Goal: Transaction & Acquisition: Purchase product/service

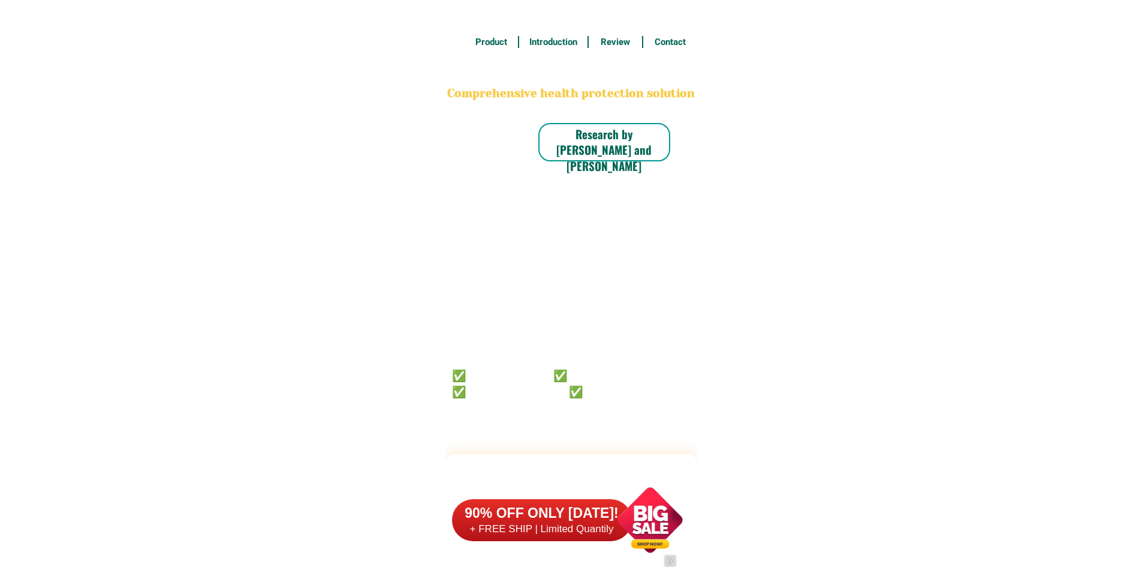
scroll to position [9321, 0]
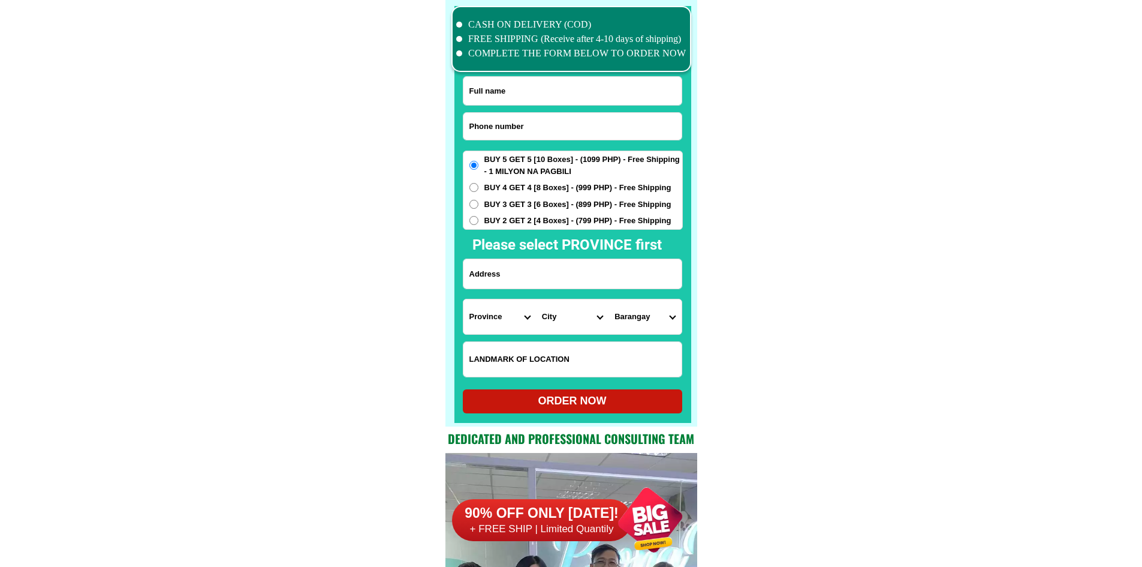
drag, startPoint x: 613, startPoint y: 126, endPoint x: 653, endPoint y: 76, distance: 64.4
click at [613, 126] on input "Input phone_number" at bounding box center [572, 126] width 218 height 27
paste input "09757978852"
type input "09757978852"
click at [588, 79] on input "Input full_name" at bounding box center [572, 91] width 218 height 28
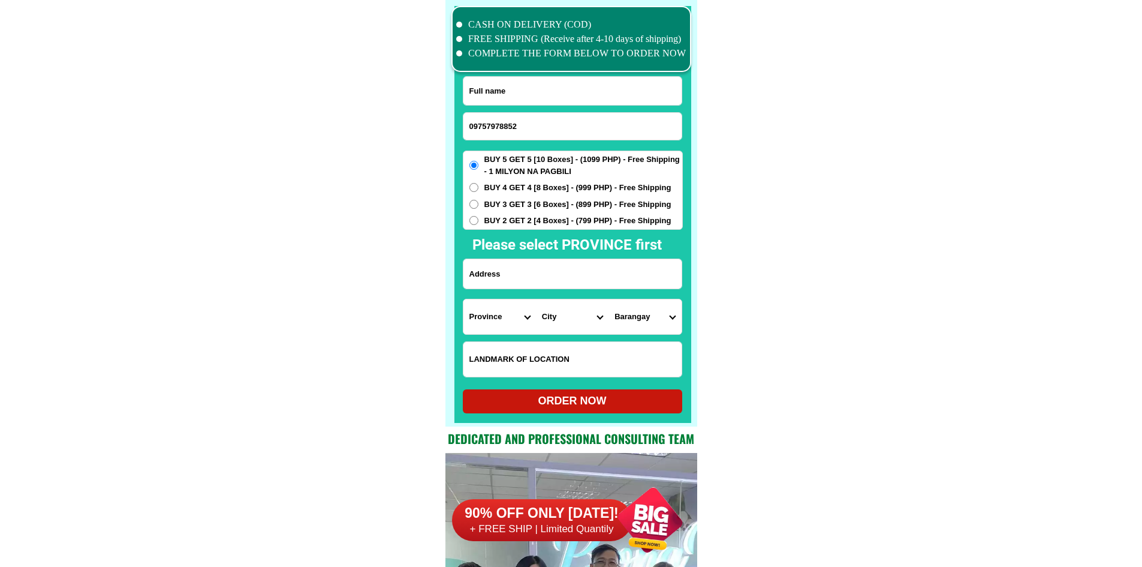
paste input "[PERSON_NAME]"
type input "[PERSON_NAME]"
drag, startPoint x: 490, startPoint y: 281, endPoint x: 495, endPoint y: 270, distance: 11.8
click at [490, 281] on input "Input address" at bounding box center [572, 273] width 218 height 29
paste input "porok kingfisher st G2 village [GEOGRAPHIC_DATA] no419"
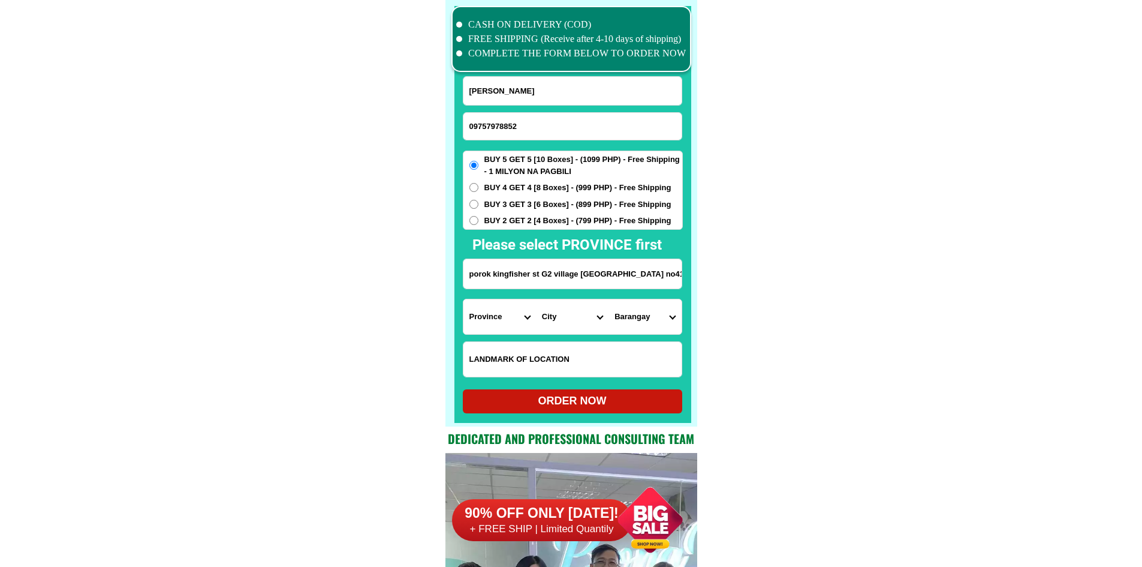
scroll to position [0, 34]
type input "porok kingfisher st G2 village [GEOGRAPHIC_DATA] no419"
click at [522, 217] on span "BUY 2 GET 2 [4 Boxes] - (799 PHP) - Free Shipping" at bounding box center [577, 221] width 187 height 12
click at [478, 217] on input "BUY 2 GET 2 [4 Boxes] - (799 PHP) - Free Shipping" at bounding box center [473, 220] width 9 height 9
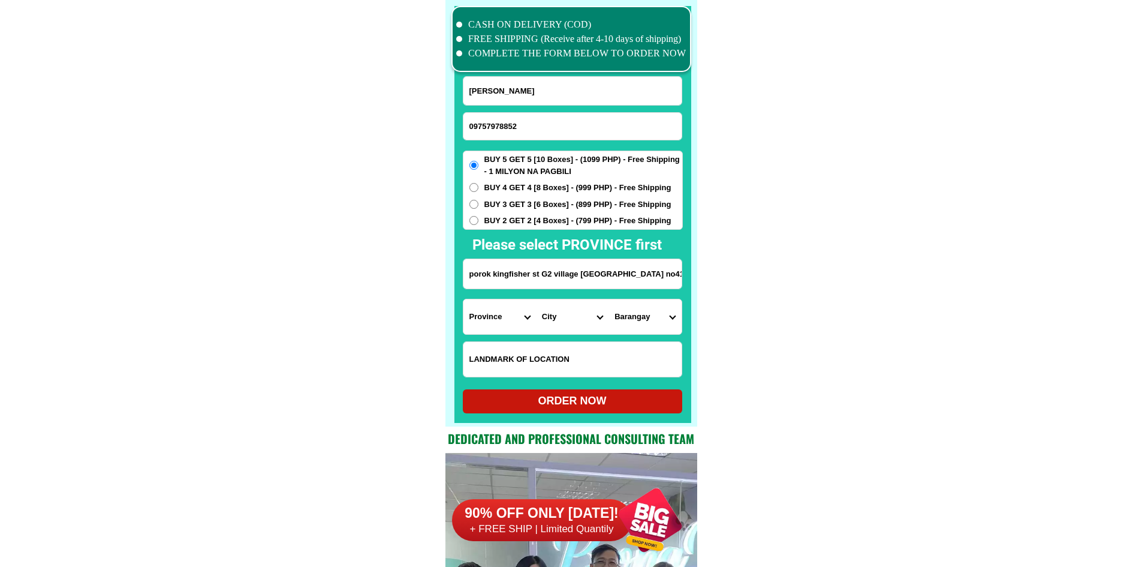
radio input "true"
drag, startPoint x: 873, startPoint y: 307, endPoint x: 824, endPoint y: 321, distance: 51.1
drag, startPoint x: 592, startPoint y: 285, endPoint x: 814, endPoint y: 300, distance: 222.3
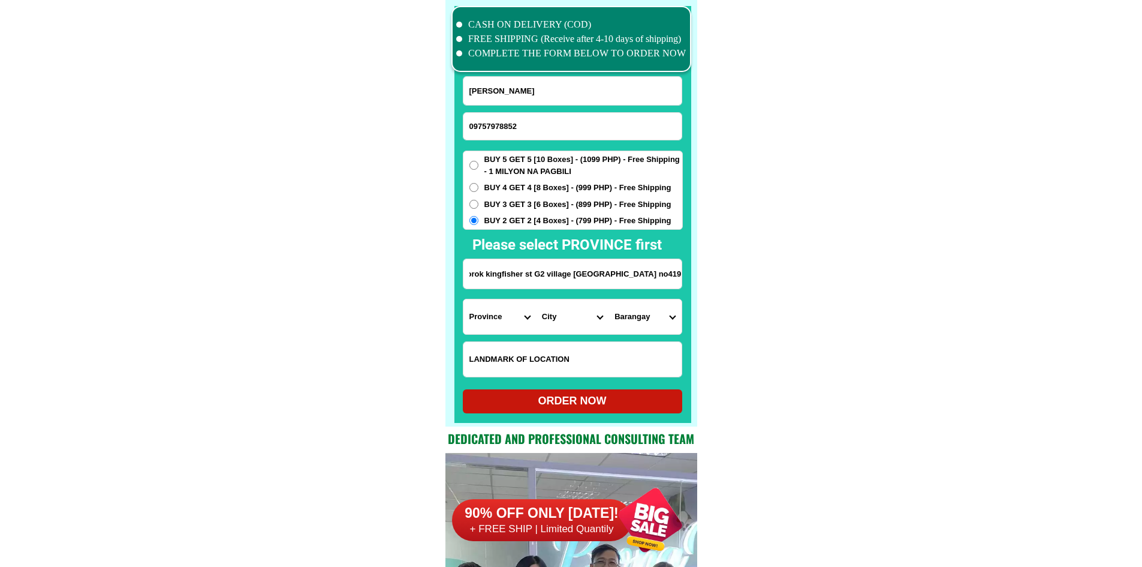
click at [493, 326] on select "Province [GEOGRAPHIC_DATA] [GEOGRAPHIC_DATA][PERSON_NAME][GEOGRAPHIC_DATA][GEOG…" at bounding box center [499, 316] width 73 height 35
drag, startPoint x: 717, startPoint y: 323, endPoint x: 712, endPoint y: 313, distance: 11.0
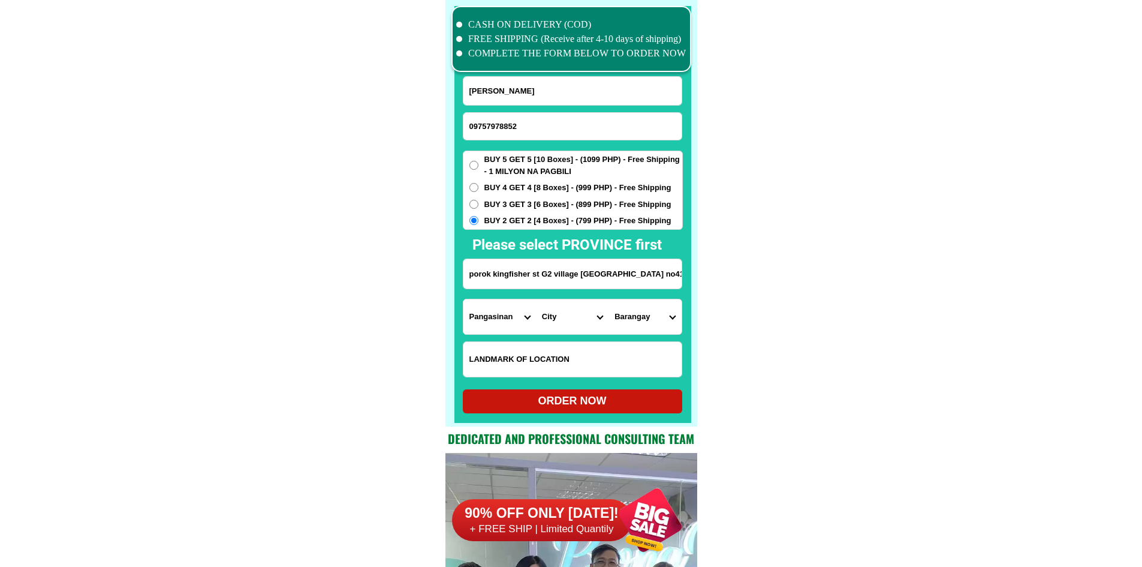
click at [517, 312] on select "Province [GEOGRAPHIC_DATA] [GEOGRAPHIC_DATA][PERSON_NAME][GEOGRAPHIC_DATA][GEOG…" at bounding box center [499, 316] width 73 height 35
drag, startPoint x: 613, startPoint y: 278, endPoint x: 827, endPoint y: 297, distance: 214.9
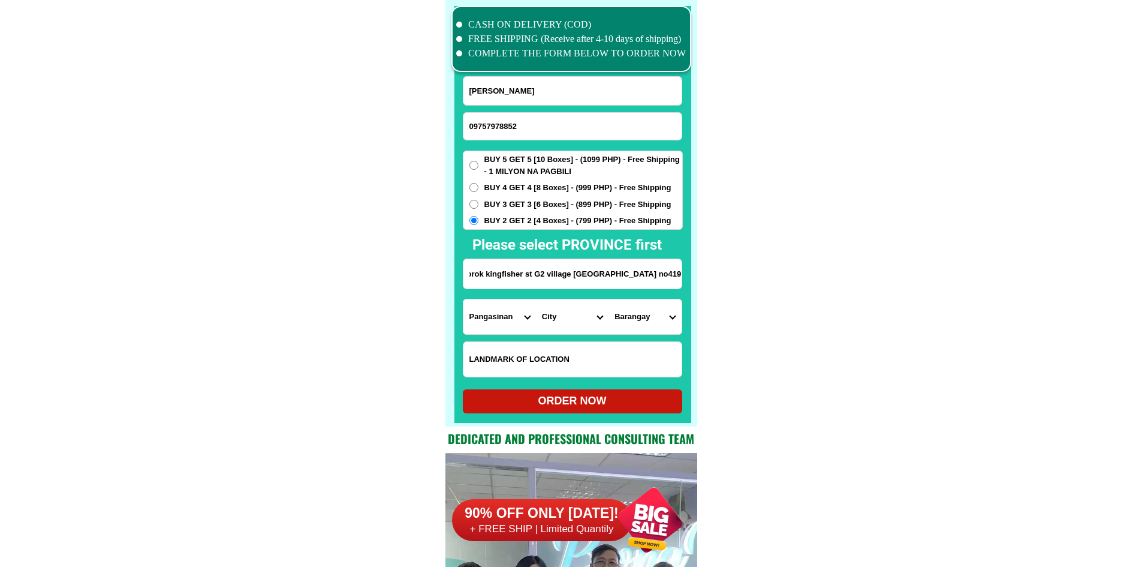
scroll to position [0, 0]
click at [623, 273] on input "porok kingfisher st G2 village [GEOGRAPHIC_DATA] no419" at bounding box center [572, 273] width 218 height 29
click at [647, 278] on input "porok kingfisher st G2 village [GEOGRAPHIC_DATA] no419" at bounding box center [572, 273] width 218 height 29
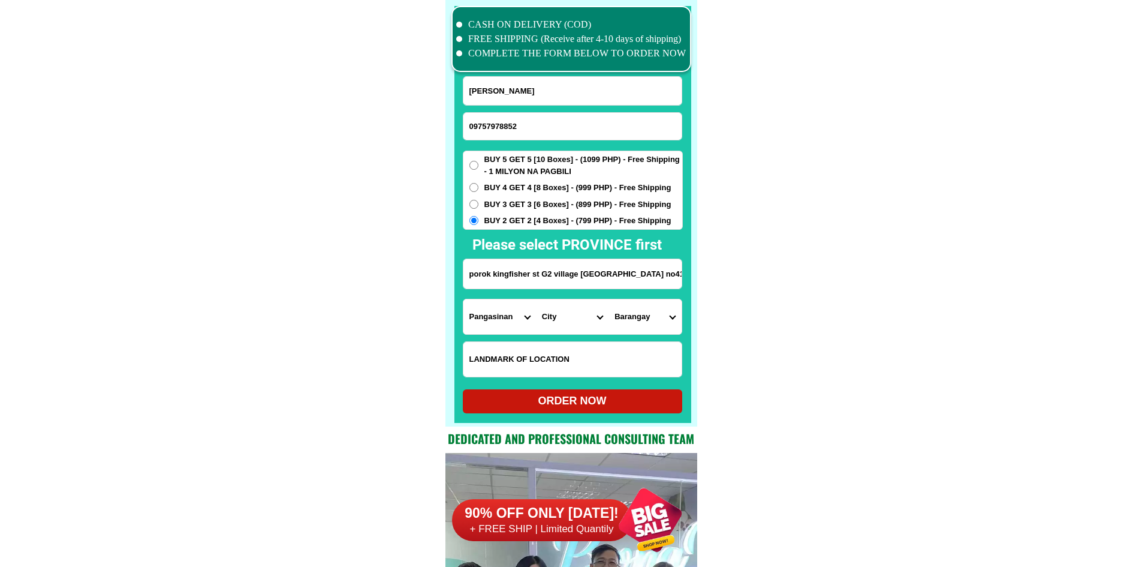
click at [501, 314] on select "Province [GEOGRAPHIC_DATA] [GEOGRAPHIC_DATA][PERSON_NAME][GEOGRAPHIC_DATA][GEOG…" at bounding box center [499, 316] width 73 height 35
select select "63_219"
click at [591, 326] on select "City [GEOGRAPHIC_DATA] [GEOGRAPHIC_DATA] [GEOGRAPHIC_DATA] [GEOGRAPHIC_DATA]-ci…" at bounding box center [572, 316] width 73 height 35
select select "63_2191611"
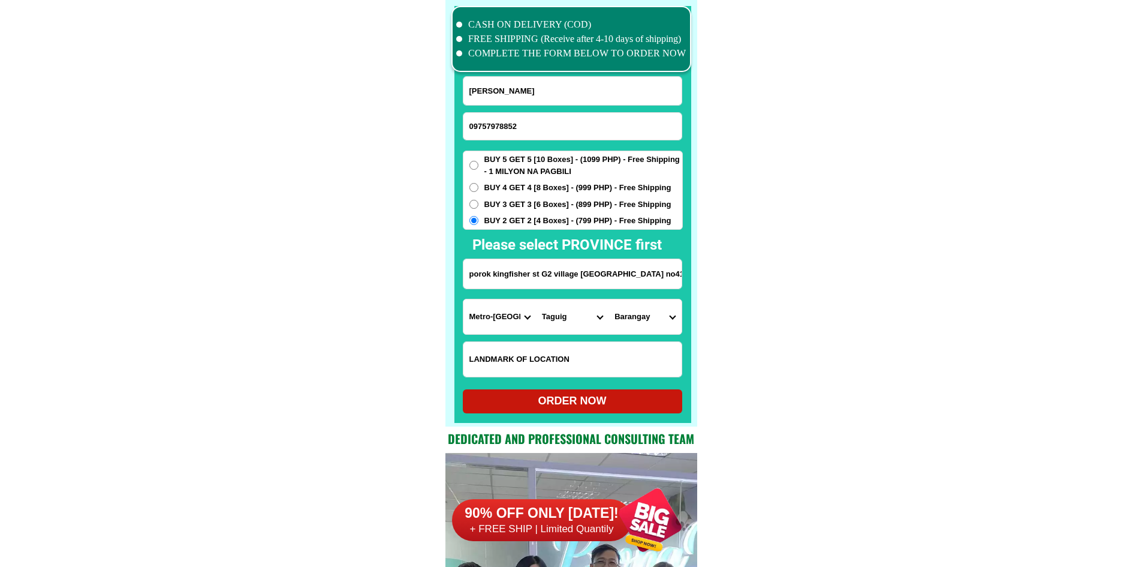
click at [656, 326] on select "[GEOGRAPHIC_DATA][PERSON_NAME][GEOGRAPHIC_DATA] [GEOGRAPHIC_DATA][PERSON_NAME] …" at bounding box center [645, 316] width 73 height 35
select select "63_21916117694"
click at [615, 405] on div "ORDER NOW" at bounding box center [572, 401] width 219 height 16
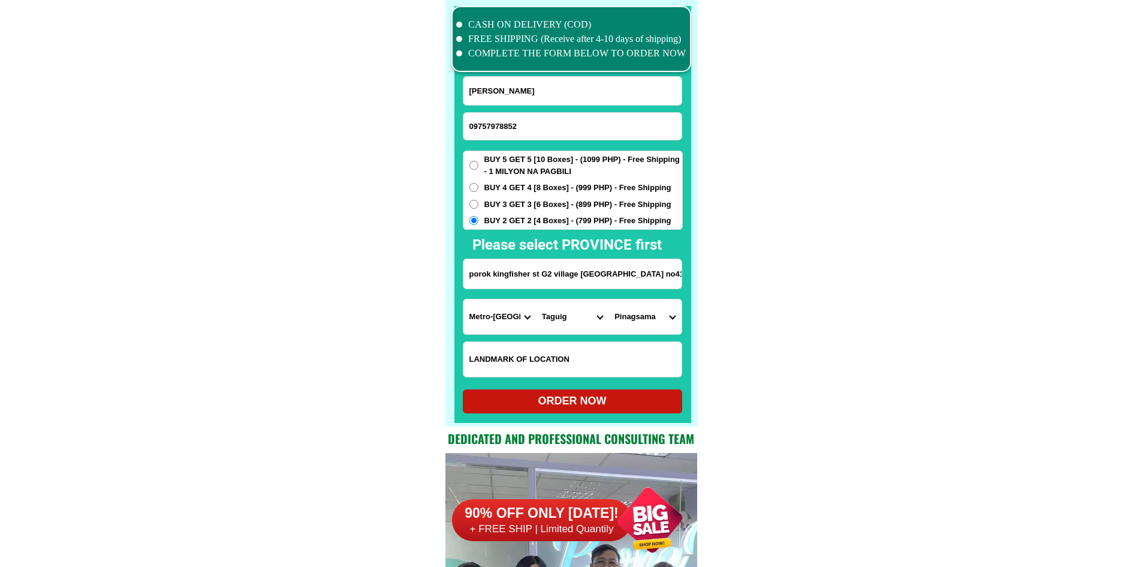
type input "porok kingfisher st G2 village [GEOGRAPHIC_DATA] no419"
radio input "true"
drag, startPoint x: 546, startPoint y: 141, endPoint x: 548, endPoint y: 133, distance: 8.7
click at [547, 134] on form "[PERSON_NAME] 09757978852 ORDER NOW [GEOGRAPHIC_DATA] [GEOGRAPHIC_DATA] no419 P…" at bounding box center [573, 244] width 220 height 337
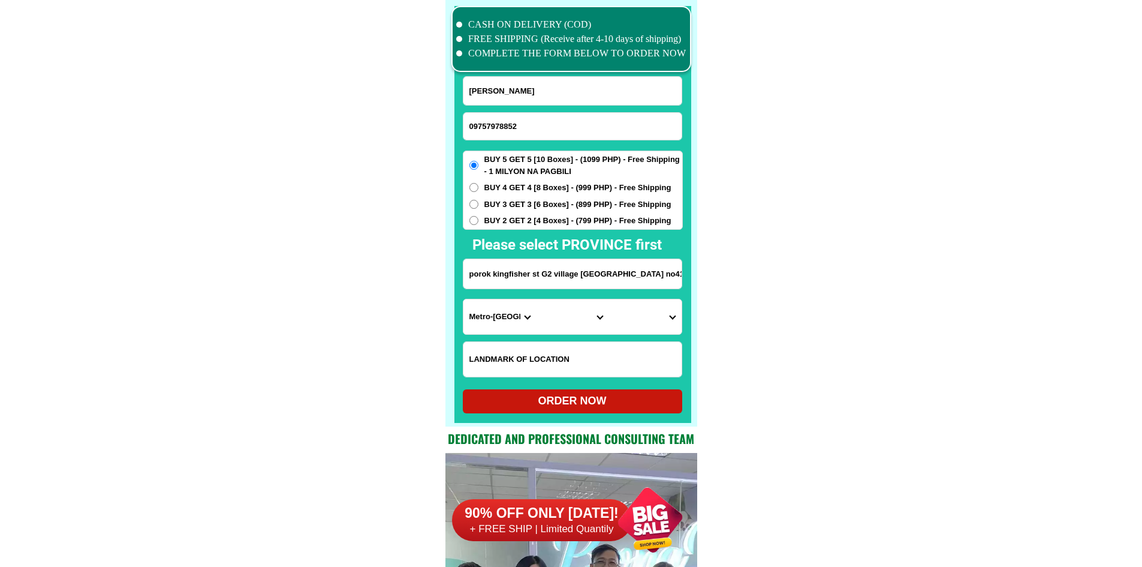
click at [549, 133] on input "09757978852" at bounding box center [572, 126] width 218 height 27
paste input "9166461565"
type input "09166461565"
click at [569, 89] on input "Input full_name" at bounding box center [572, 91] width 218 height 28
click at [570, 94] on input "Input full_name" at bounding box center [572, 91] width 218 height 28
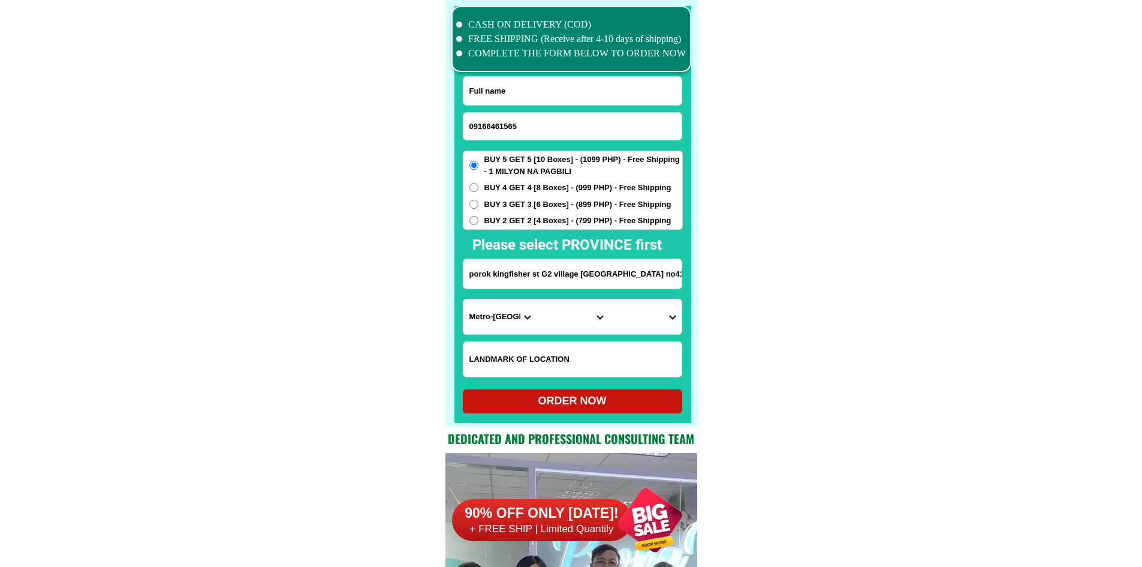
click at [572, 129] on input "09166461565" at bounding box center [572, 126] width 218 height 27
paste input "Input phone_number"
type input "09166461565"
click at [544, 100] on input "Input full_name" at bounding box center [572, 91] width 218 height 28
paste input "[PERSON_NAME]"
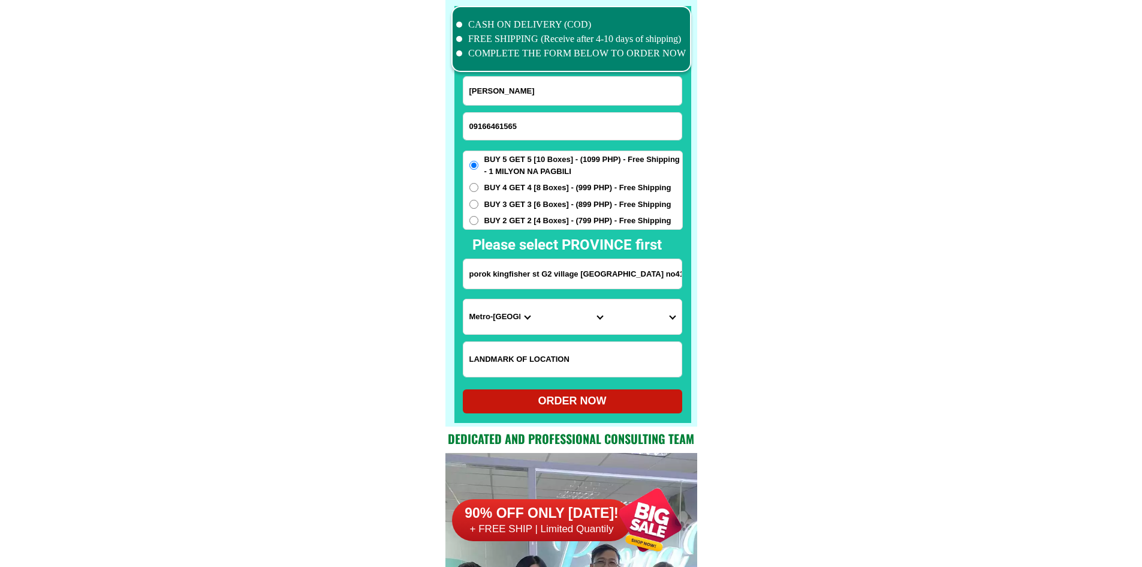
type input "[PERSON_NAME]"
click at [535, 285] on input "porok kingfisher st G2 village [GEOGRAPHIC_DATA] no419" at bounding box center [572, 273] width 218 height 29
click at [532, 273] on input "Input address" at bounding box center [572, 273] width 218 height 29
paste input "Lot 1 blk [STREET_ADDRESS]"
type input "Lot 1 blk [STREET_ADDRESS]"
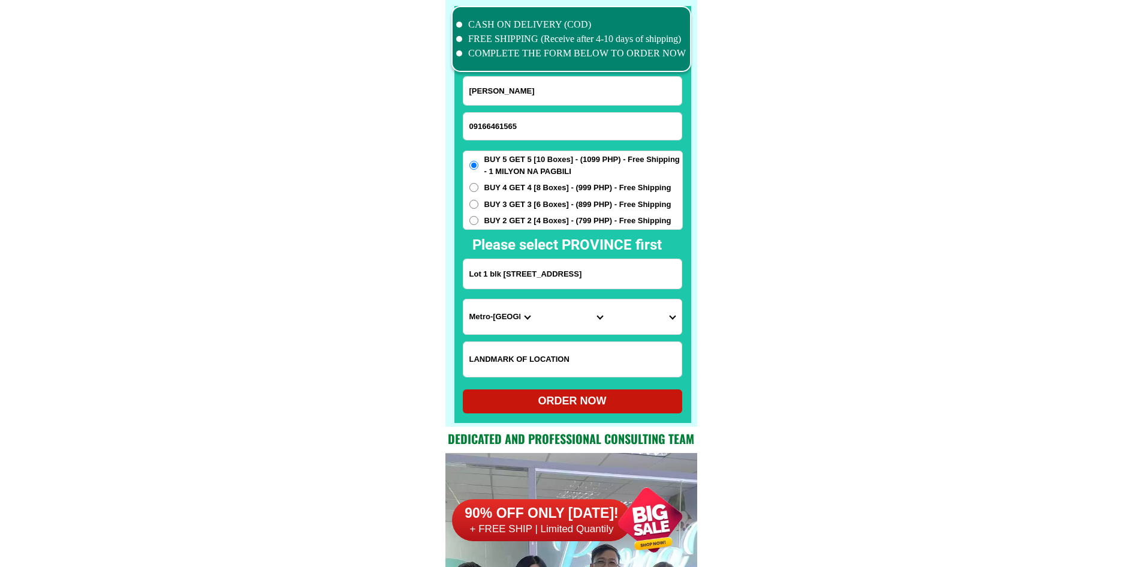
click at [507, 316] on select "Province [GEOGRAPHIC_DATA] [GEOGRAPHIC_DATA][PERSON_NAME][GEOGRAPHIC_DATA][GEOG…" at bounding box center [499, 316] width 73 height 35
select select "63_219"
click at [590, 317] on select "City [GEOGRAPHIC_DATA] [GEOGRAPHIC_DATA] [GEOGRAPHIC_DATA] [GEOGRAPHIC_DATA]-ci…" at bounding box center [572, 316] width 73 height 35
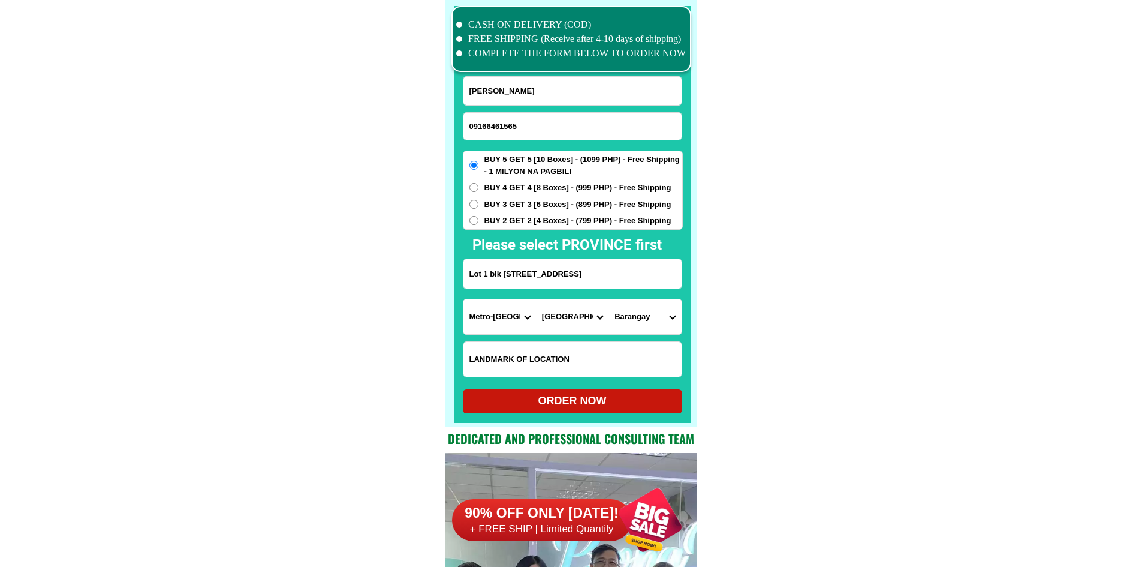
click at [564, 324] on select "City [GEOGRAPHIC_DATA] [GEOGRAPHIC_DATA] [GEOGRAPHIC_DATA] [GEOGRAPHIC_DATA]-ci…" at bounding box center [572, 316] width 73 height 35
select select "63_2192083"
click at [646, 315] on select "Barangay [PERSON_NAME] del 96 Poblacion [GEOGRAPHIC_DATA][PERSON_NAME][PERSON_N…" at bounding box center [645, 316] width 73 height 35
select select "63_21920837345"
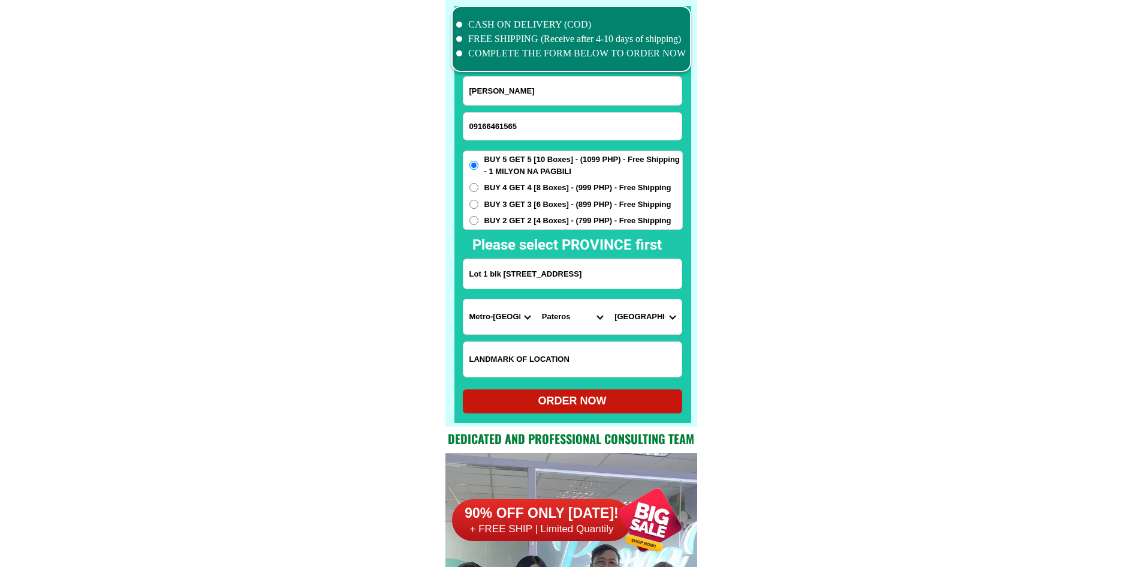
click at [609, 411] on div "ORDER NOW" at bounding box center [572, 401] width 219 height 24
radio input "true"
